Goal: Find specific page/section: Find specific page/section

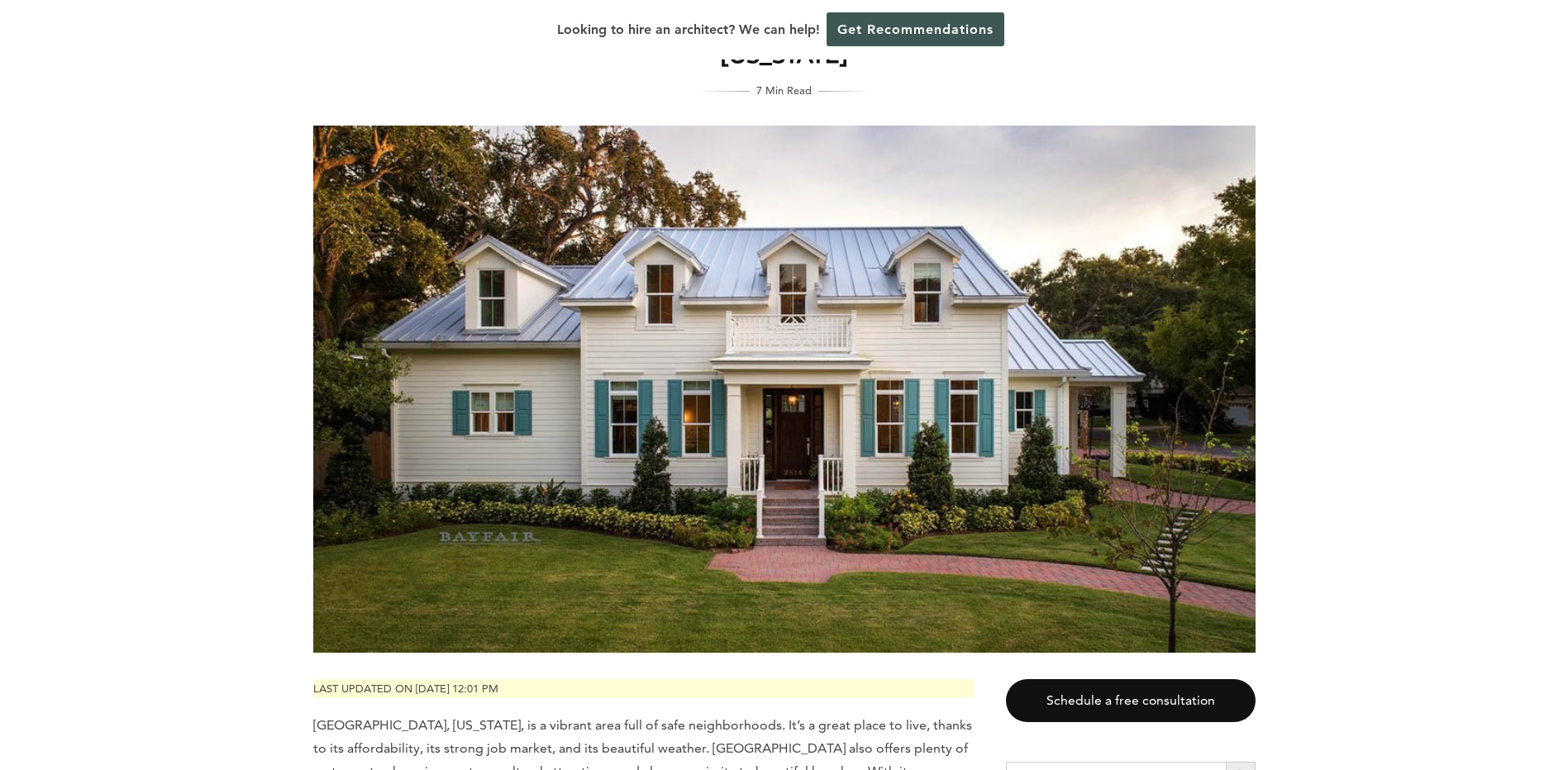
scroll to position [248, 0]
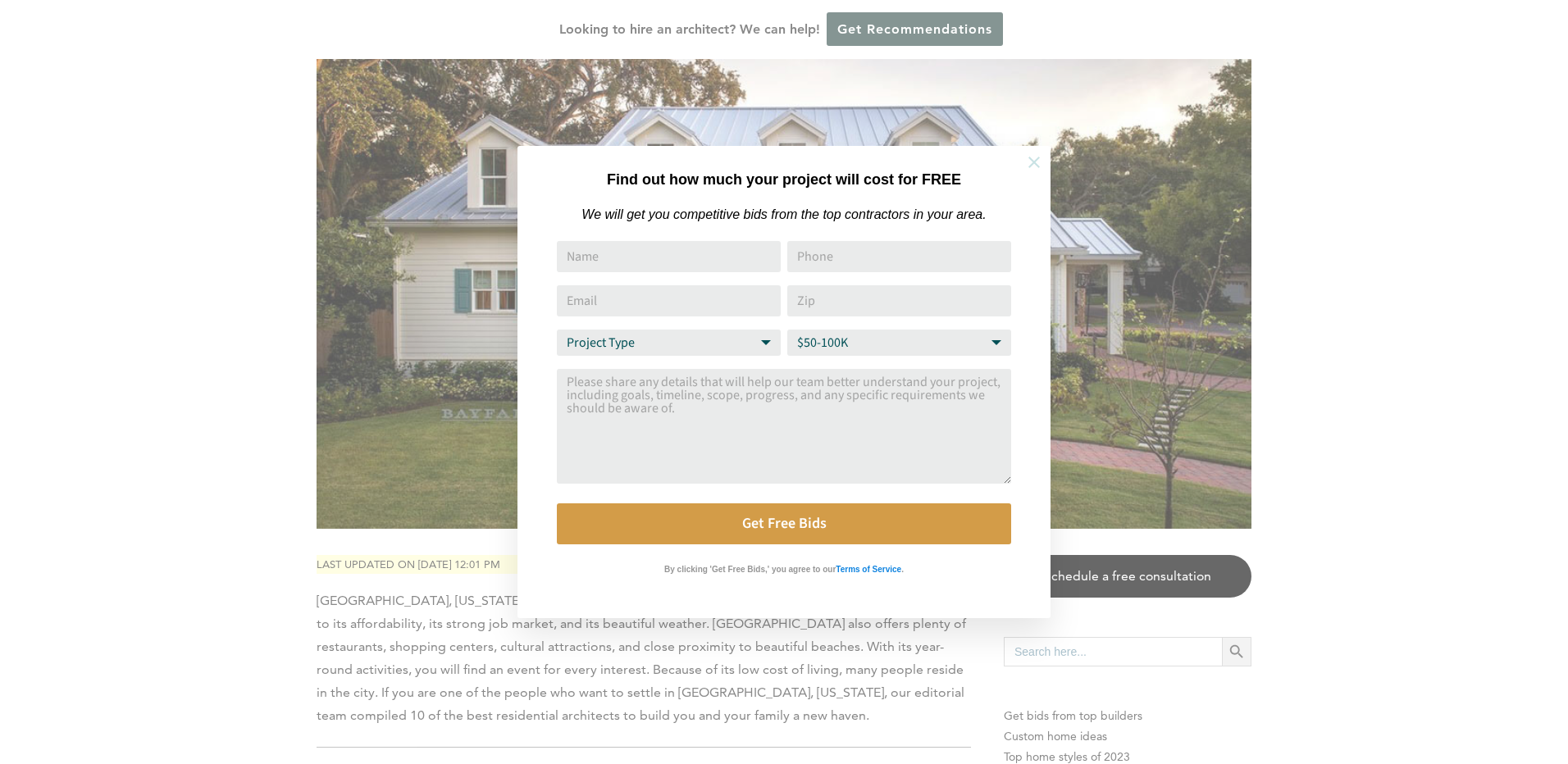
click at [1030, 157] on icon at bounding box center [1034, 163] width 11 height 11
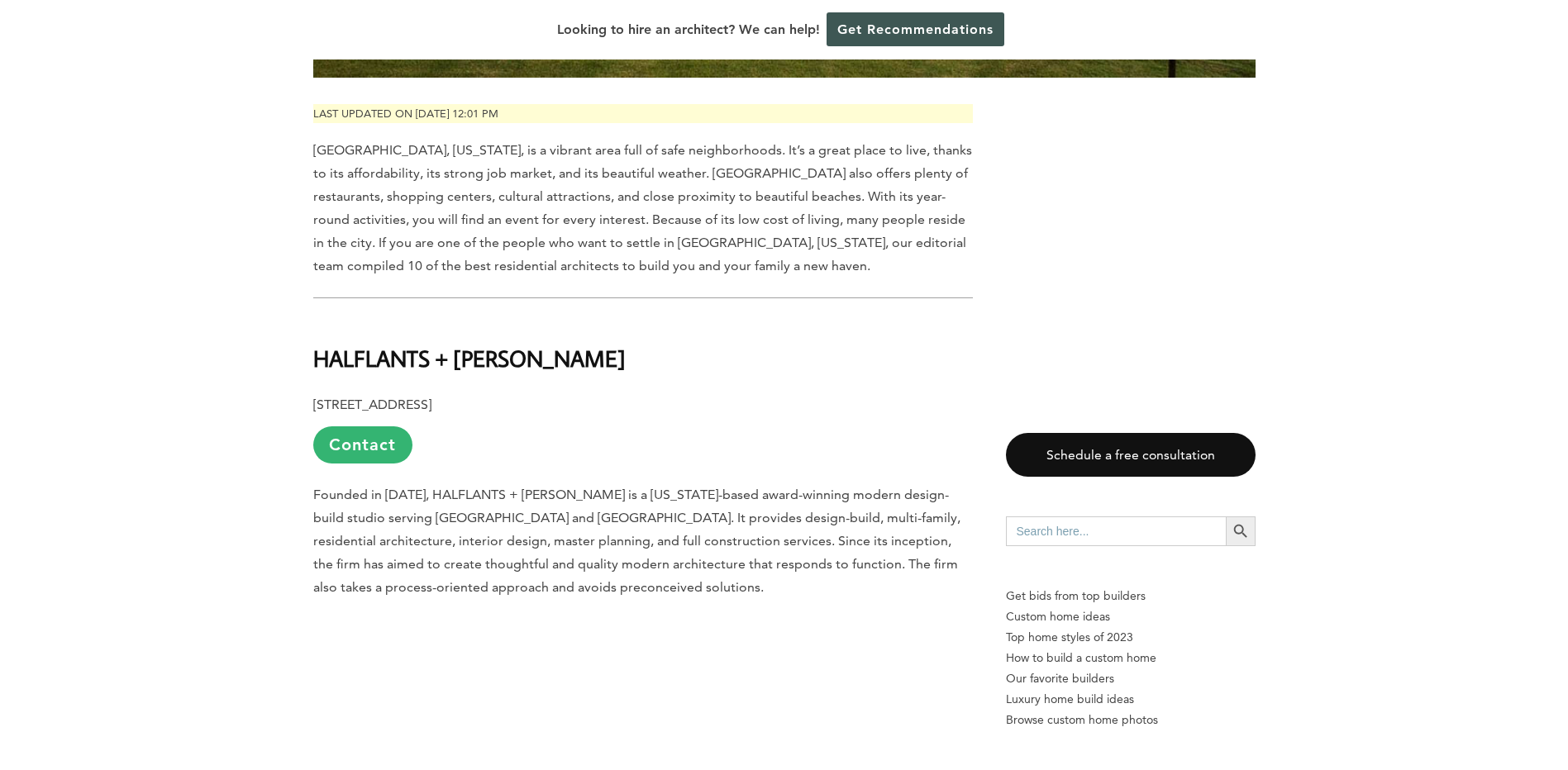
scroll to position [661, 0]
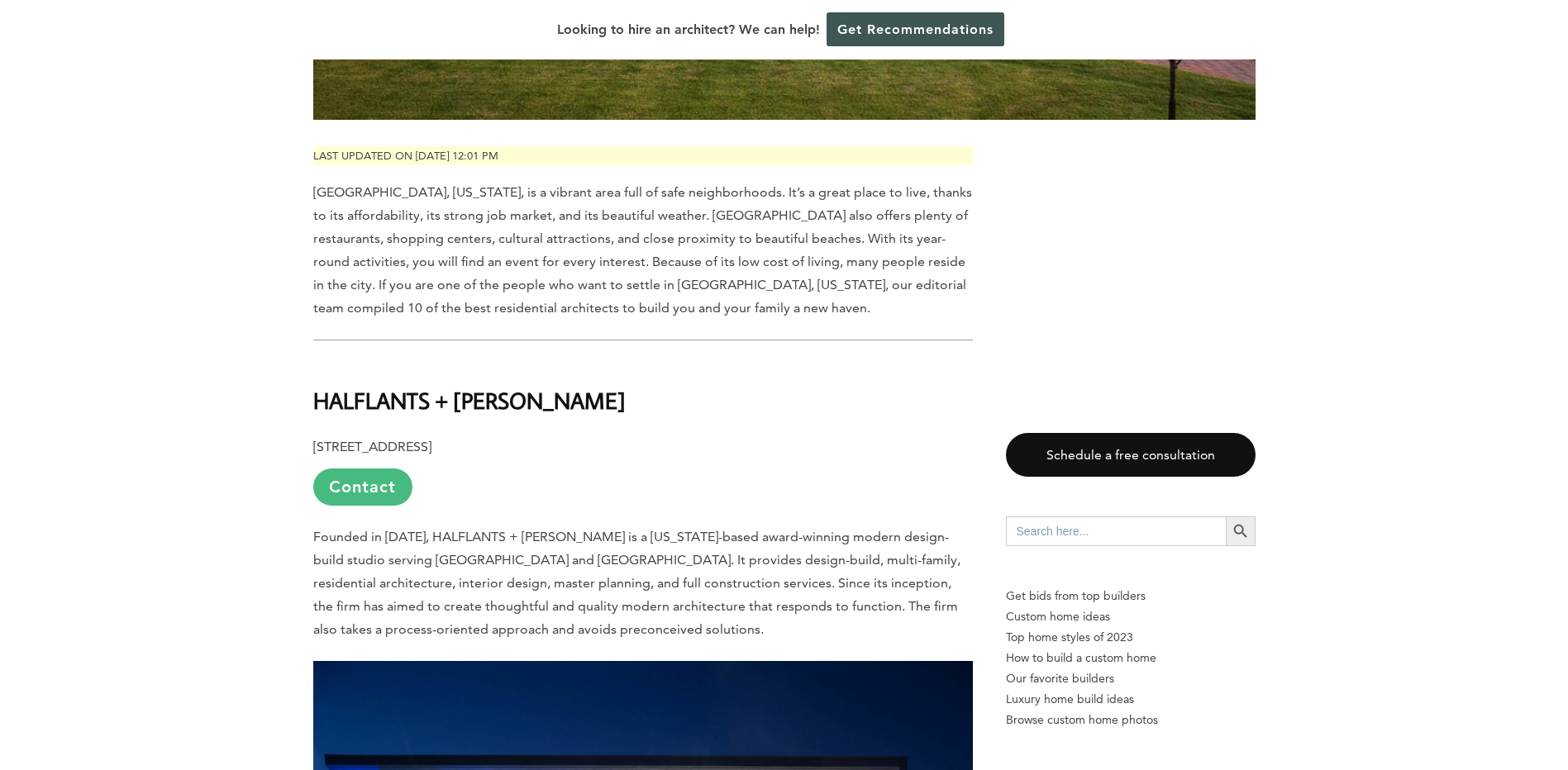
click at [362, 469] on link "Contact" at bounding box center [363, 487] width 99 height 37
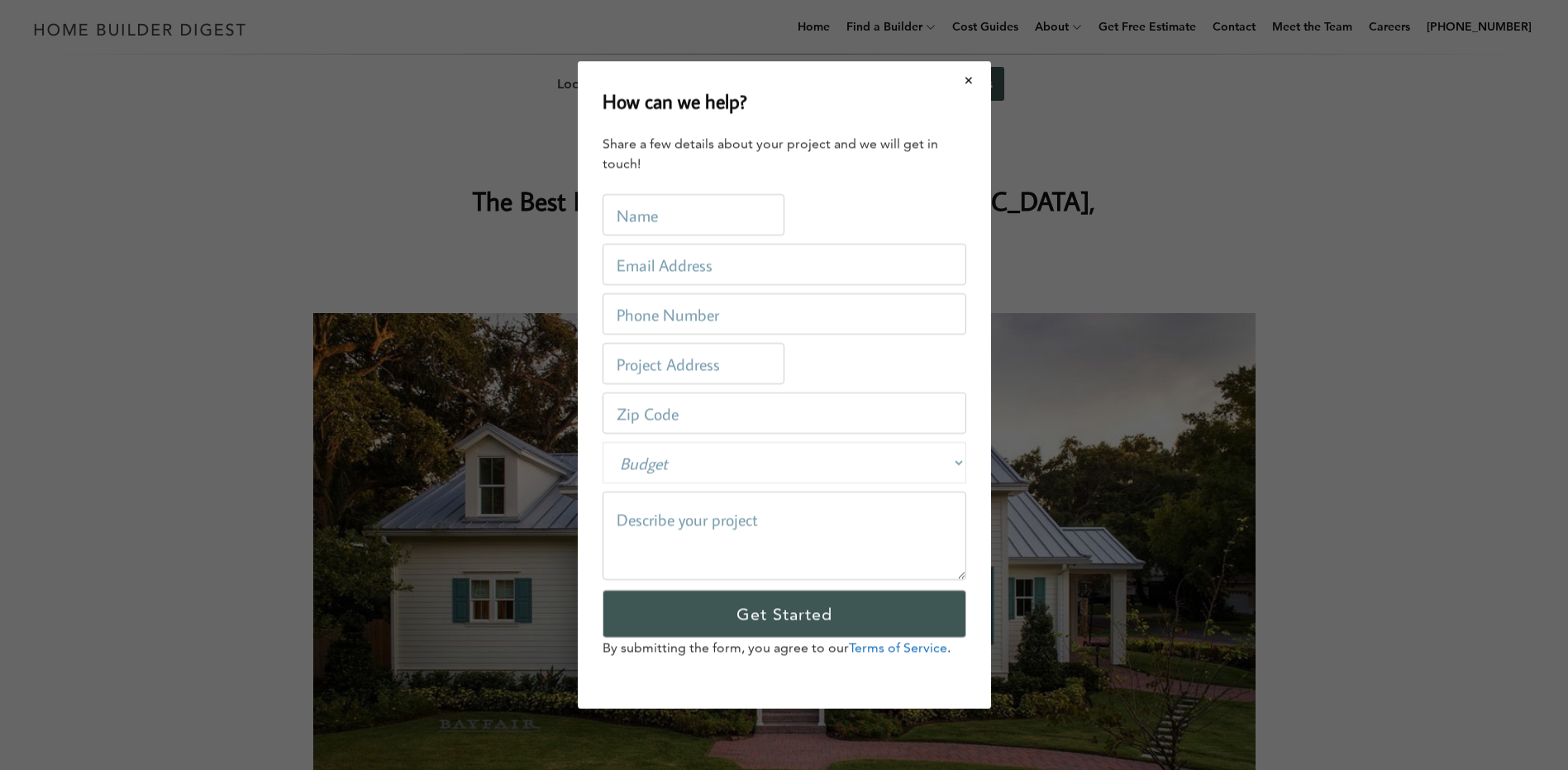
scroll to position [0, 0]
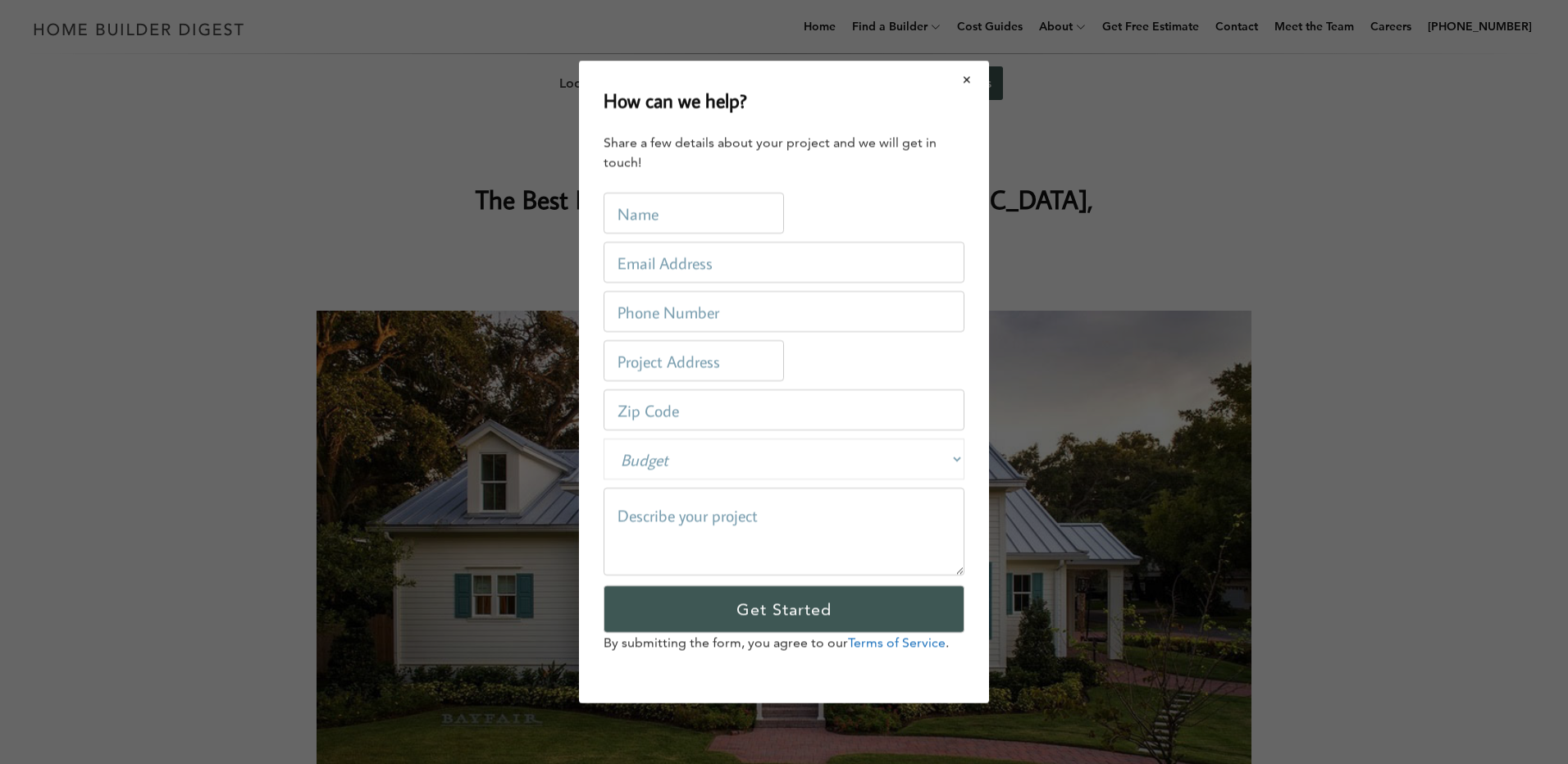
click at [960, 79] on button "Close modal" at bounding box center [967, 79] width 43 height 35
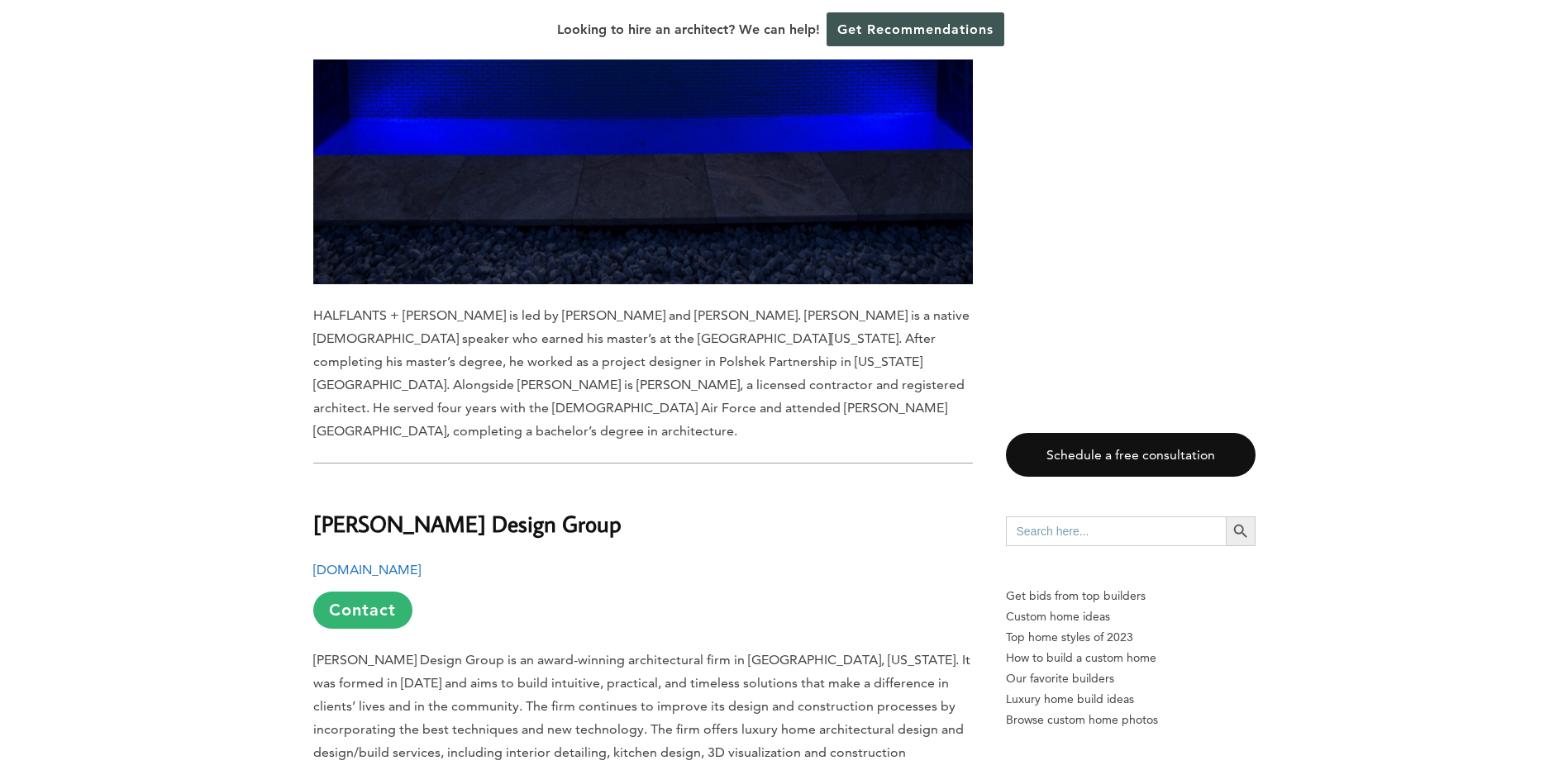
scroll to position [1900, 0]
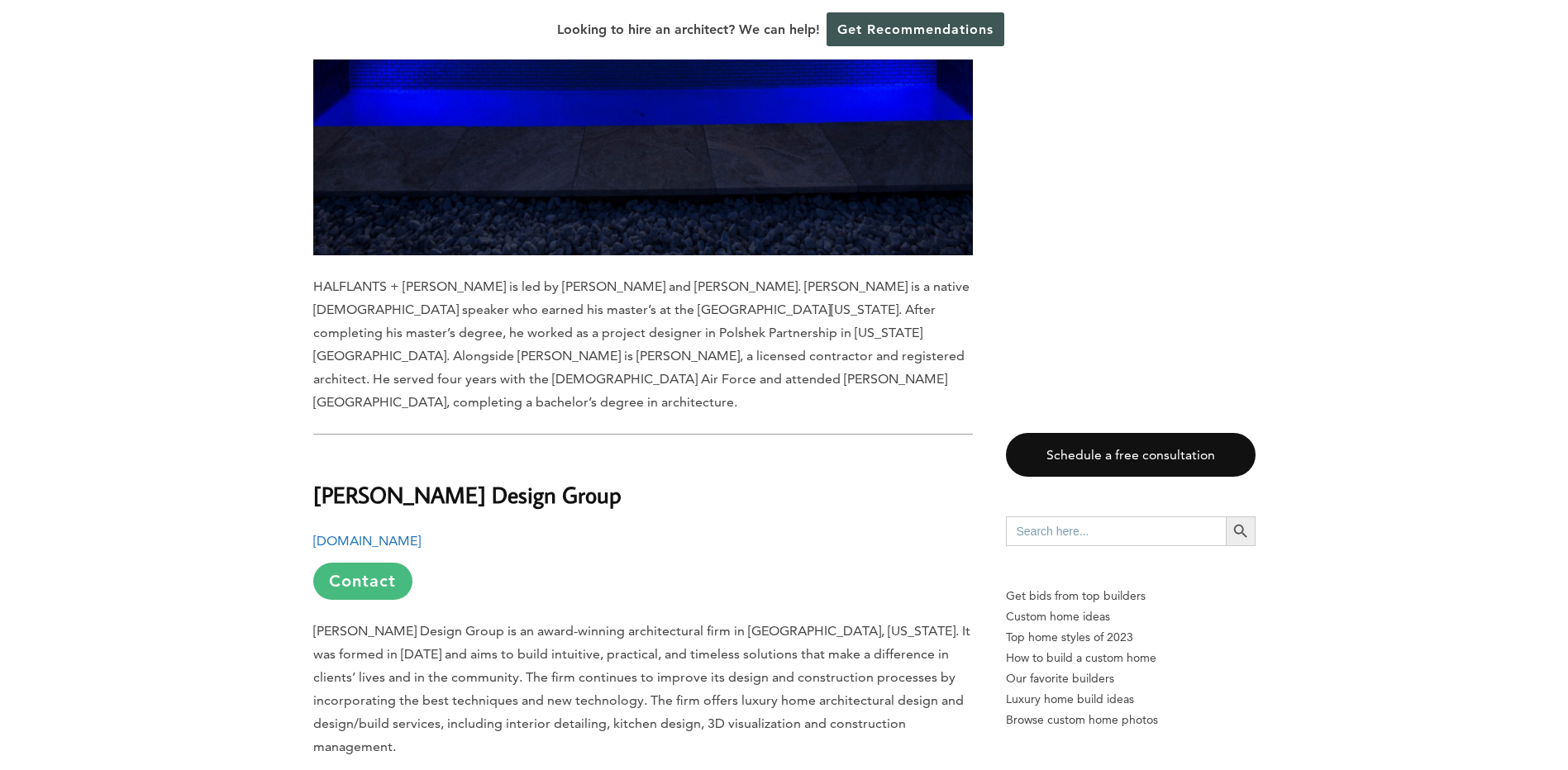
click at [360, 563] on link "Contact" at bounding box center [363, 581] width 99 height 37
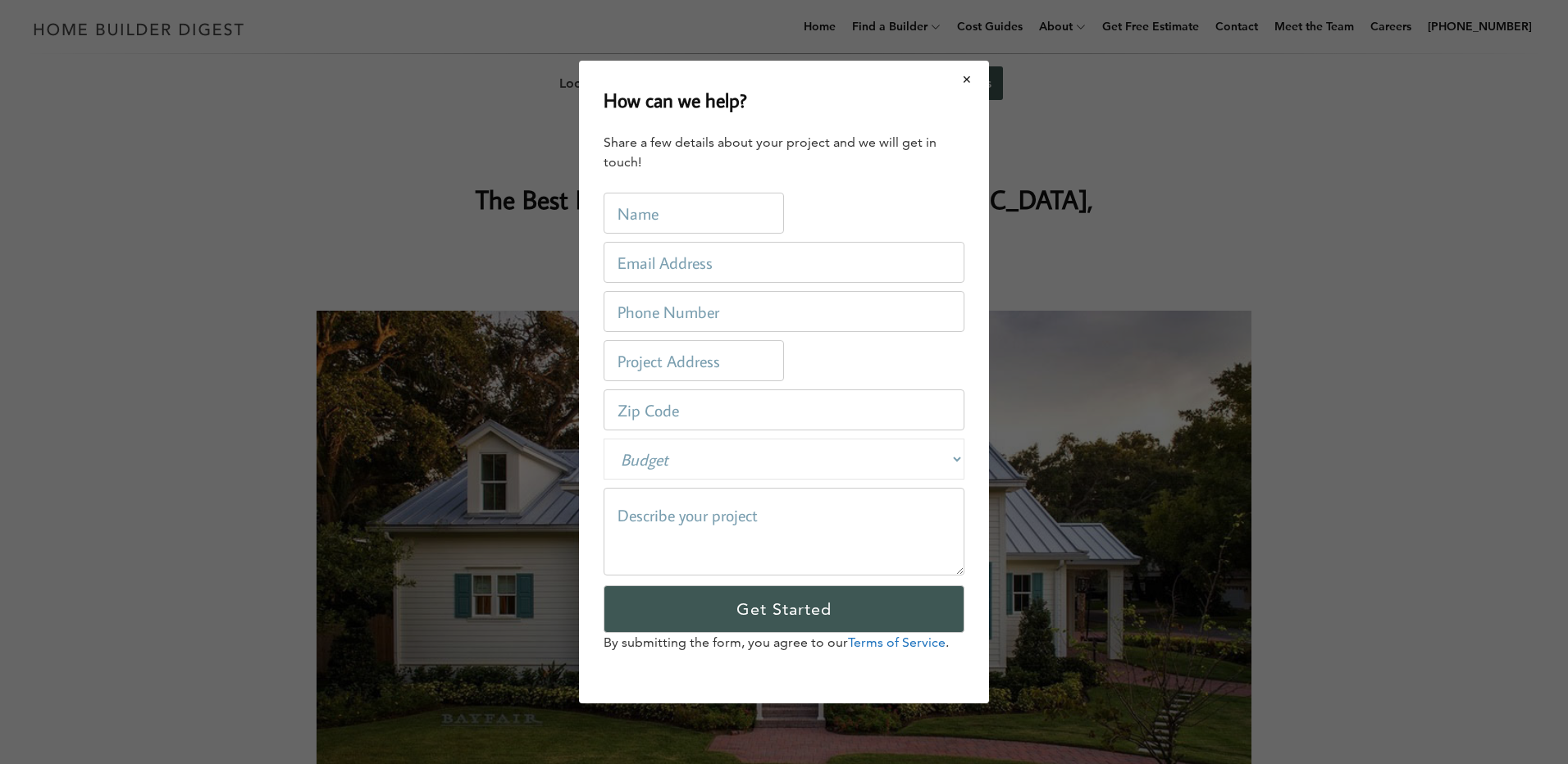
click at [970, 74] on button "Close modal" at bounding box center [967, 79] width 43 height 35
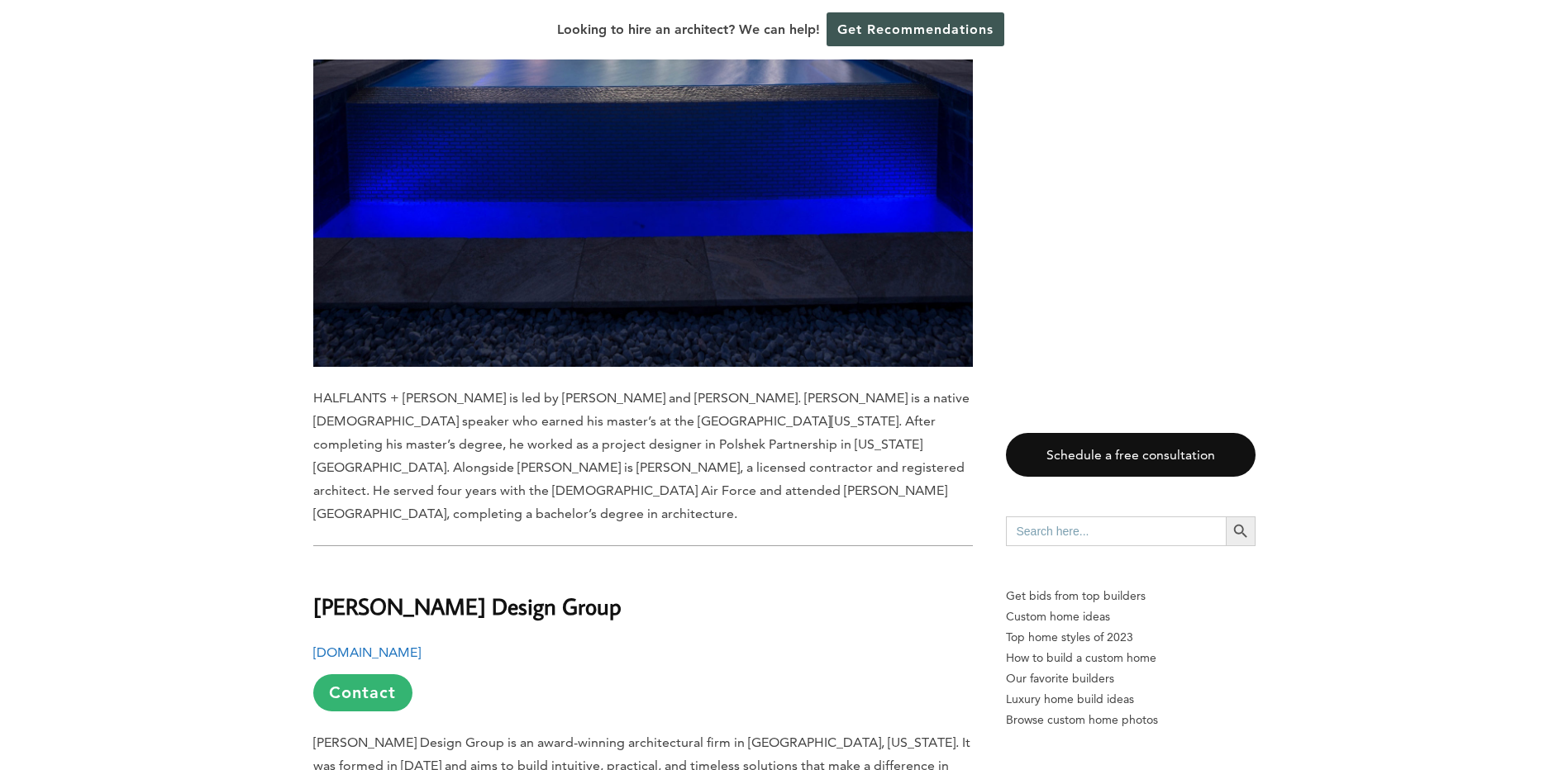
scroll to position [1818, 0]
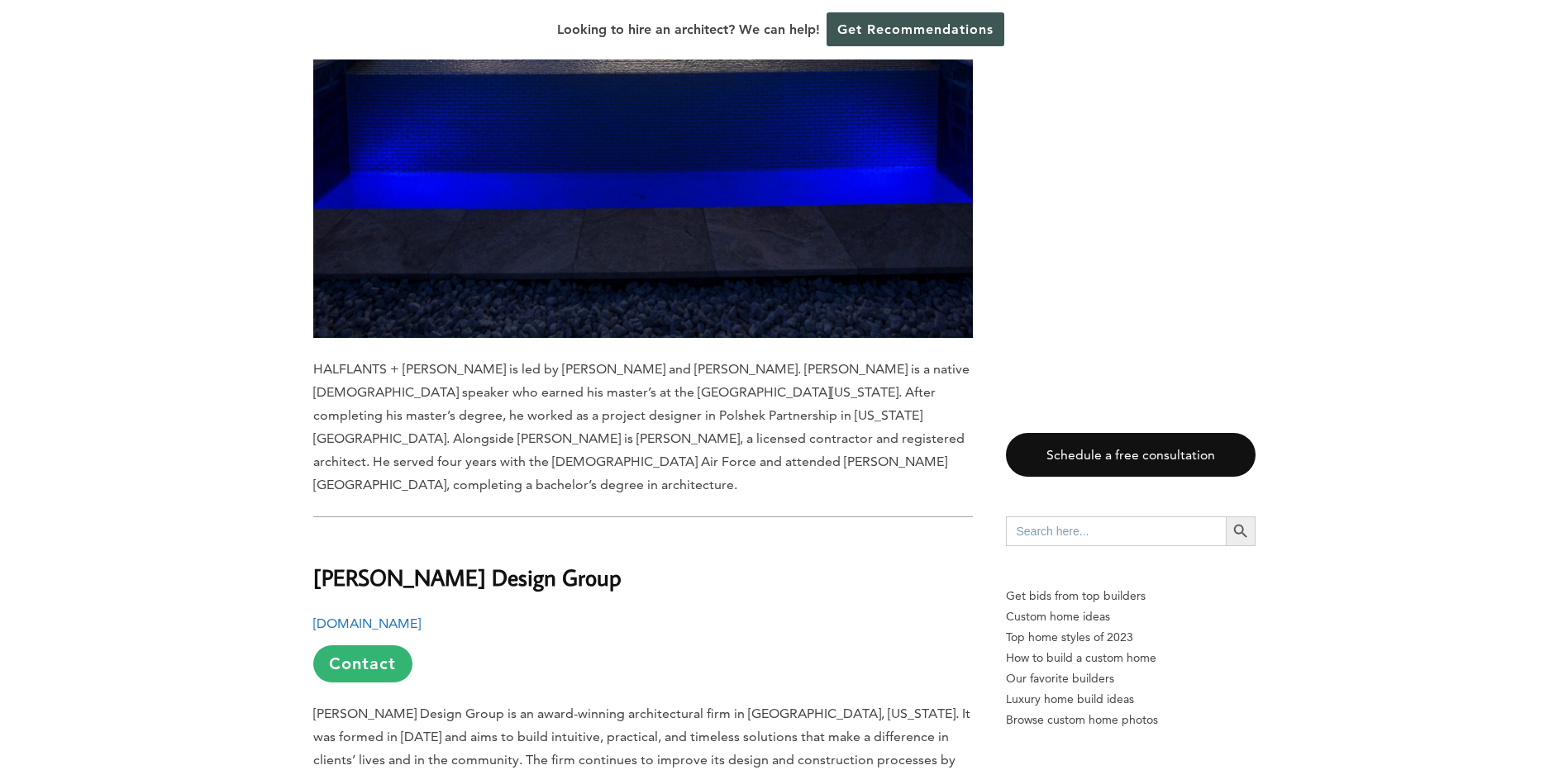
click at [391, 616] on b "[DOMAIN_NAME]" at bounding box center [367, 623] width 107 height 16
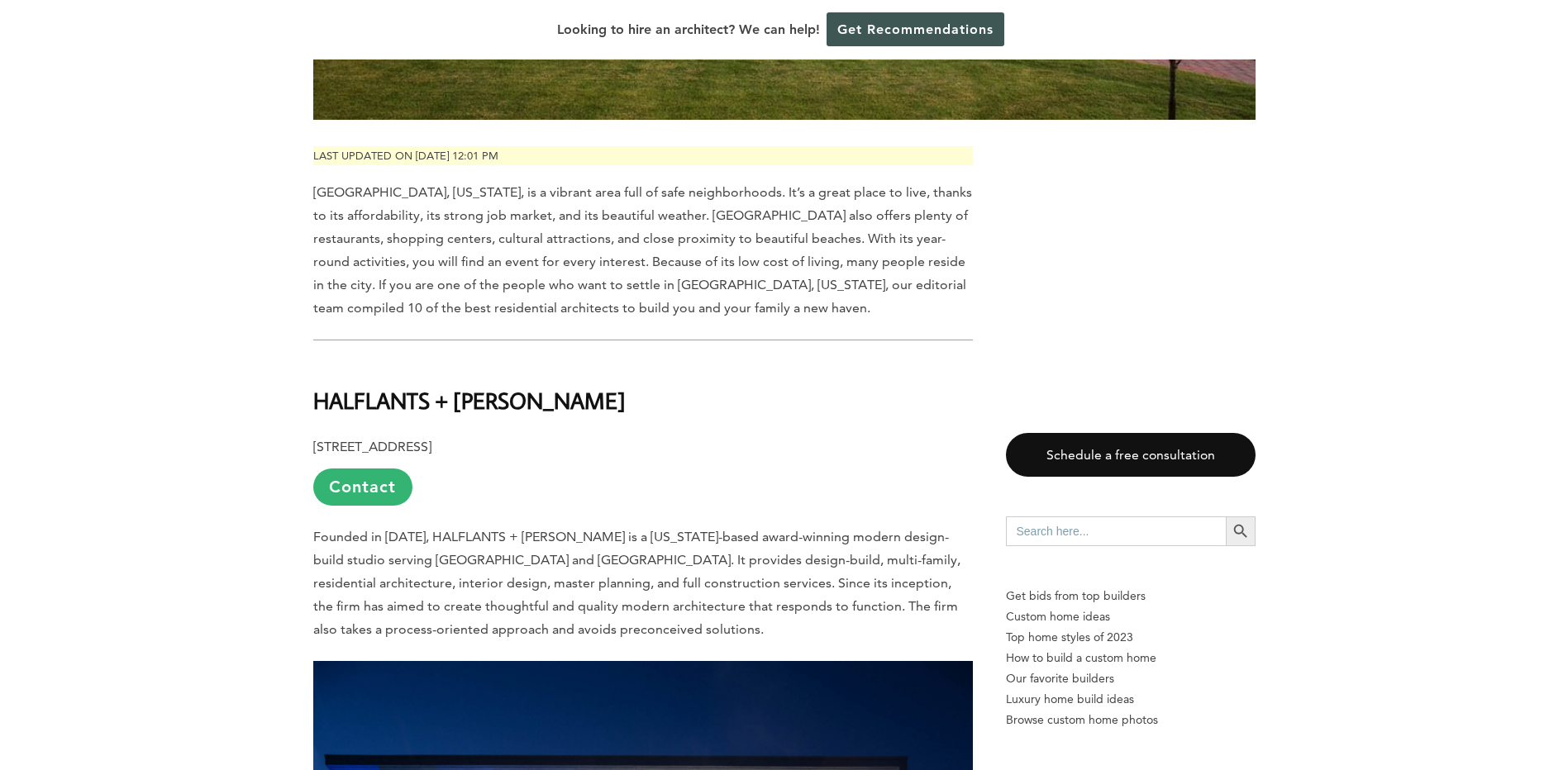
scroll to position [579, 0]
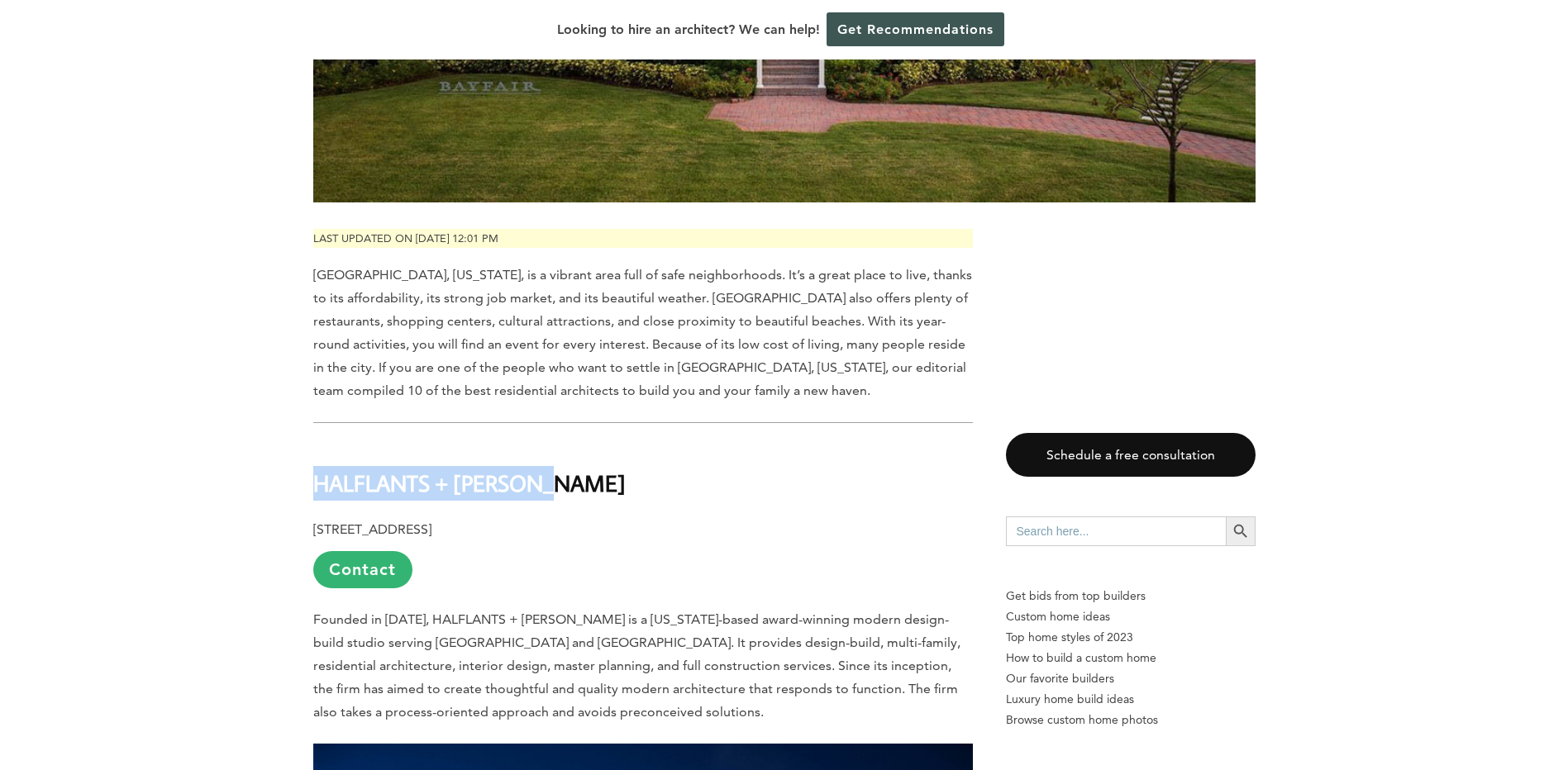
drag, startPoint x: 548, startPoint y: 443, endPoint x: 316, endPoint y: 441, distance: 232.0
click at [316, 469] on b "HALFLANTS + [PERSON_NAME]" at bounding box center [470, 483] width 313 height 29
drag, startPoint x: 316, startPoint y: 441, endPoint x: 355, endPoint y: 455, distance: 41.4
copy b "HALFLANTS + [PERSON_NAME]"
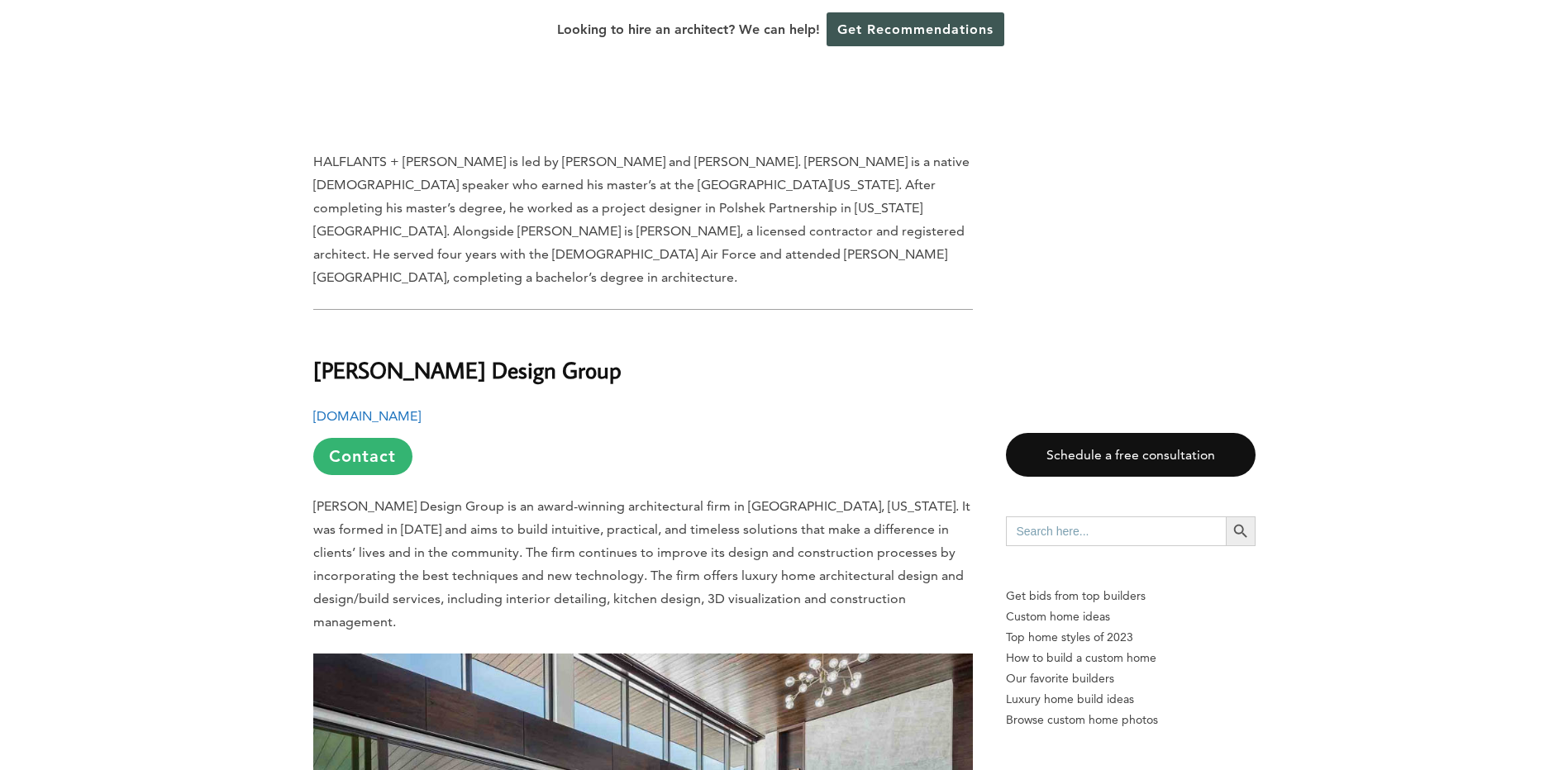
scroll to position [2066, 0]
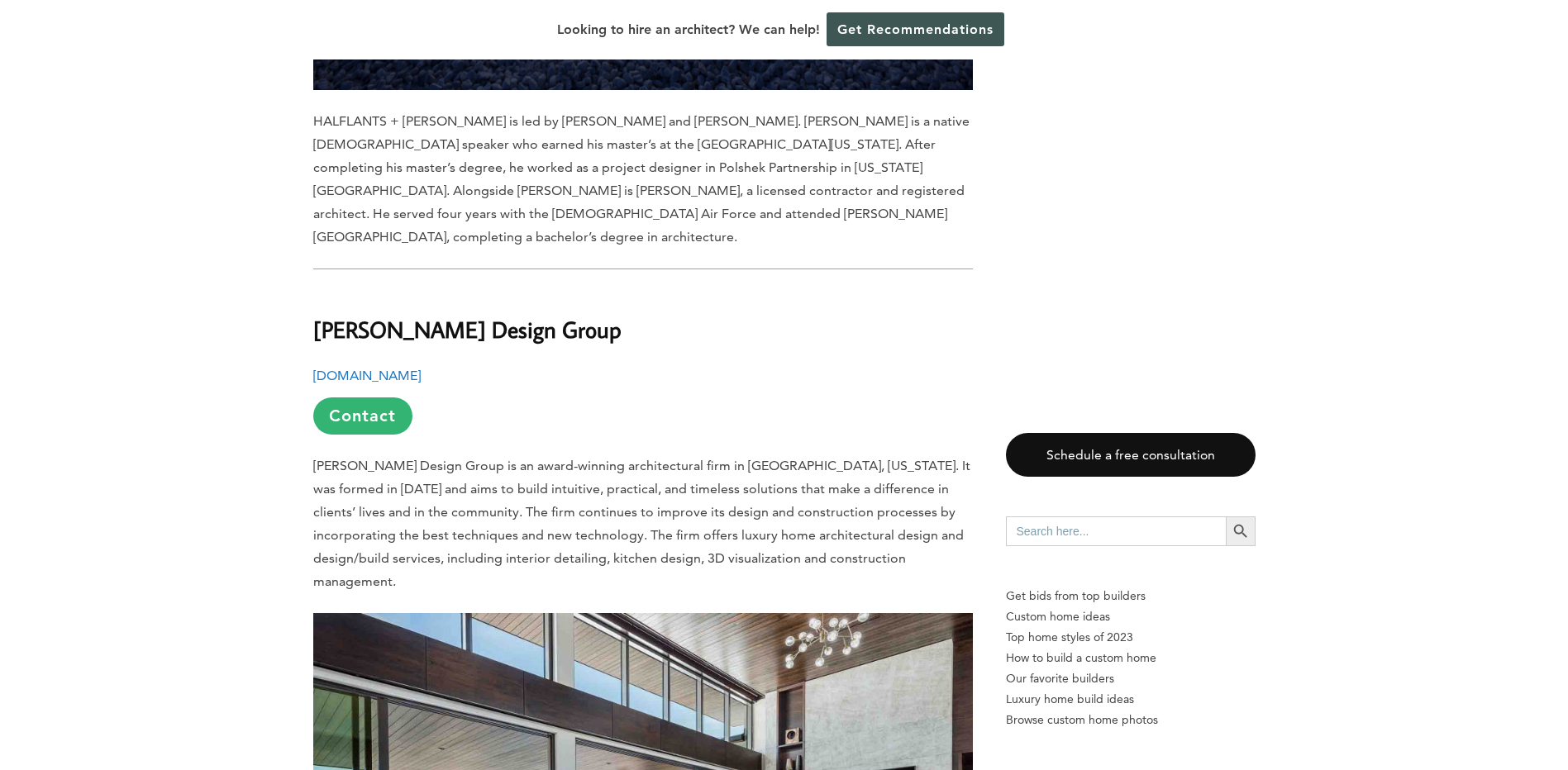
click at [405, 365] on p "[DOMAIN_NAME] Contact" at bounding box center [643, 400] width 659 height 70
click at [401, 367] on b "[DOMAIN_NAME]" at bounding box center [367, 375] width 107 height 16
click at [363, 367] on b "[DOMAIN_NAME]" at bounding box center [367, 375] width 107 height 16
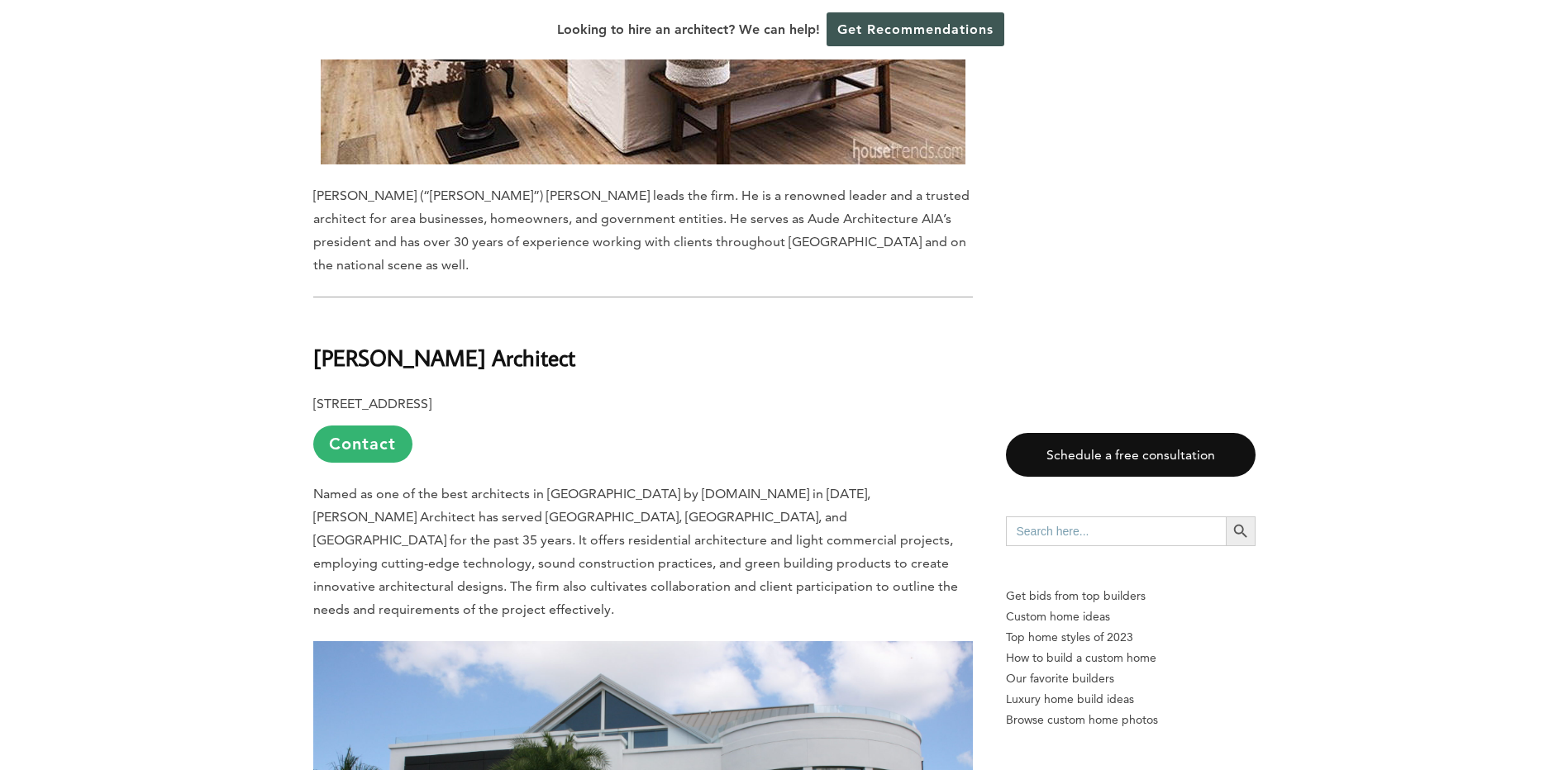
scroll to position [8263, 0]
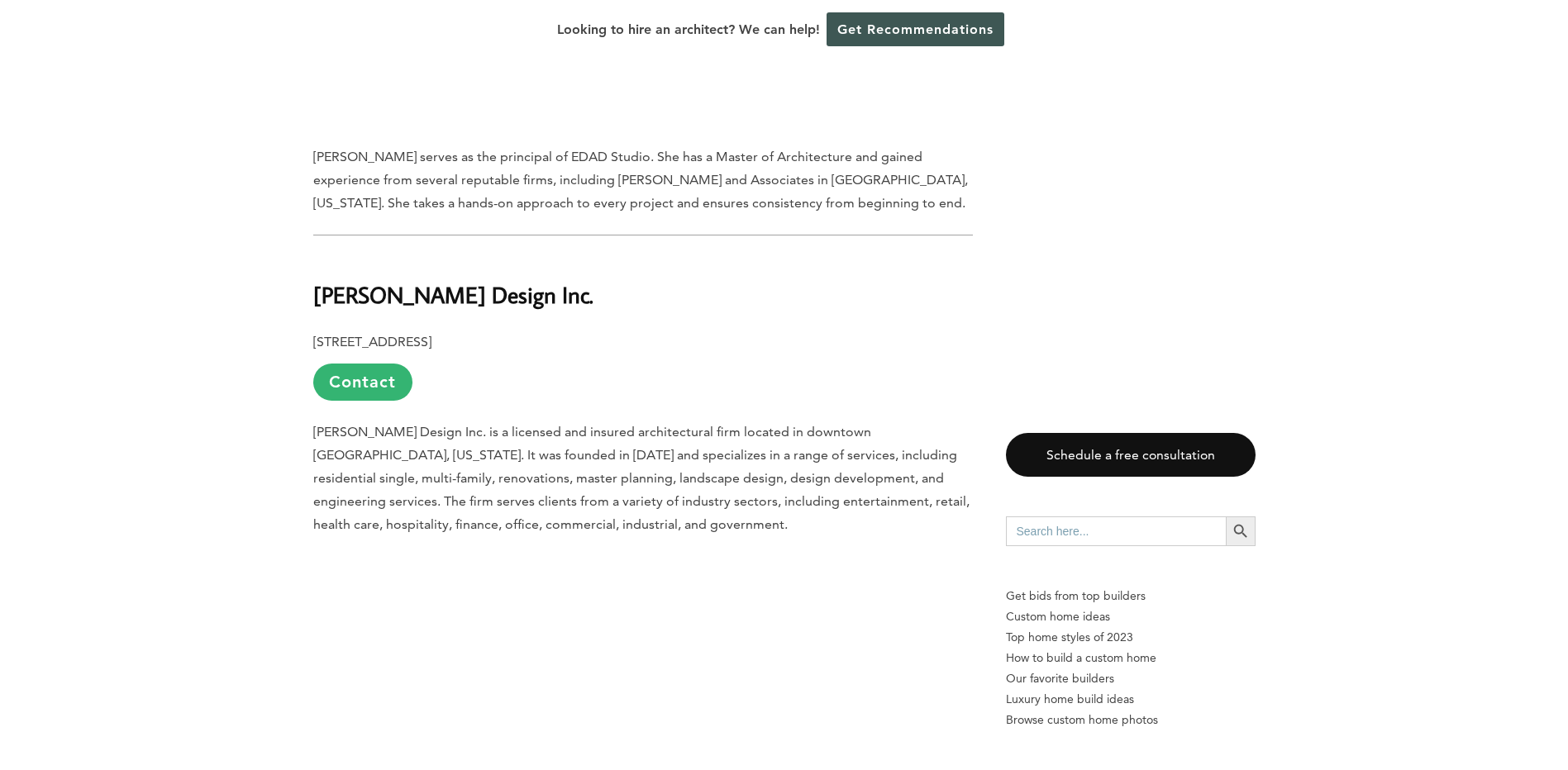
scroll to position [5701, 0]
